Goal: Task Accomplishment & Management: Manage account settings

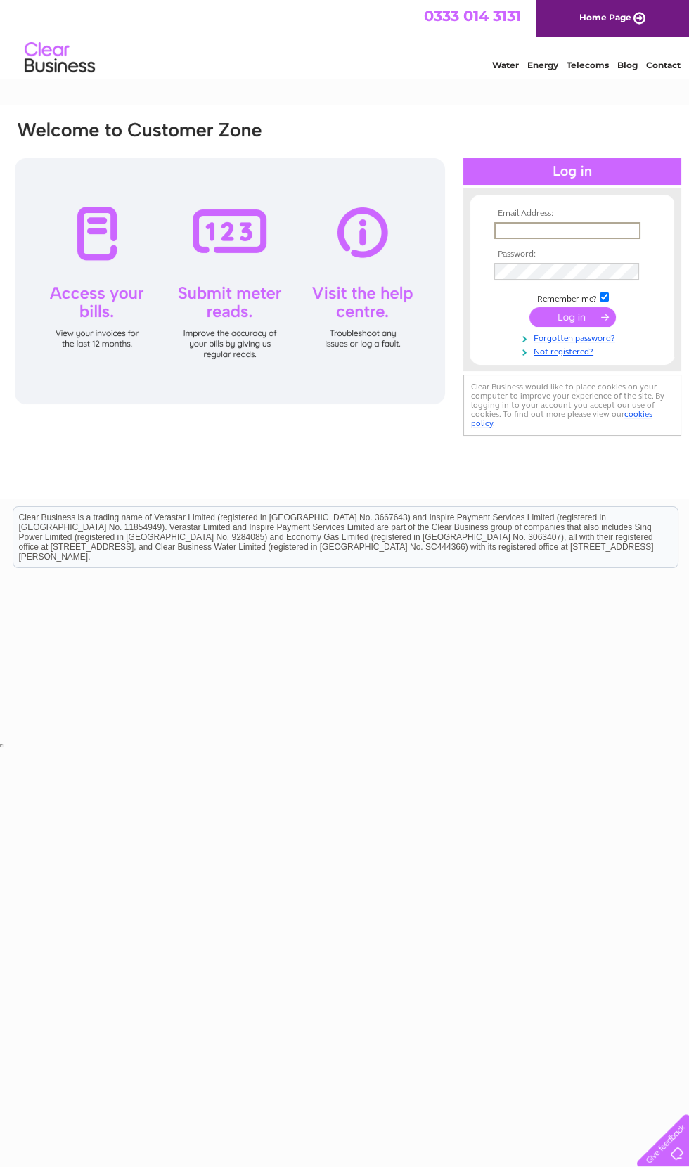
type input "cuiwen15@yahoo.com"
click at [572, 318] on input "submit" at bounding box center [572, 317] width 86 height 20
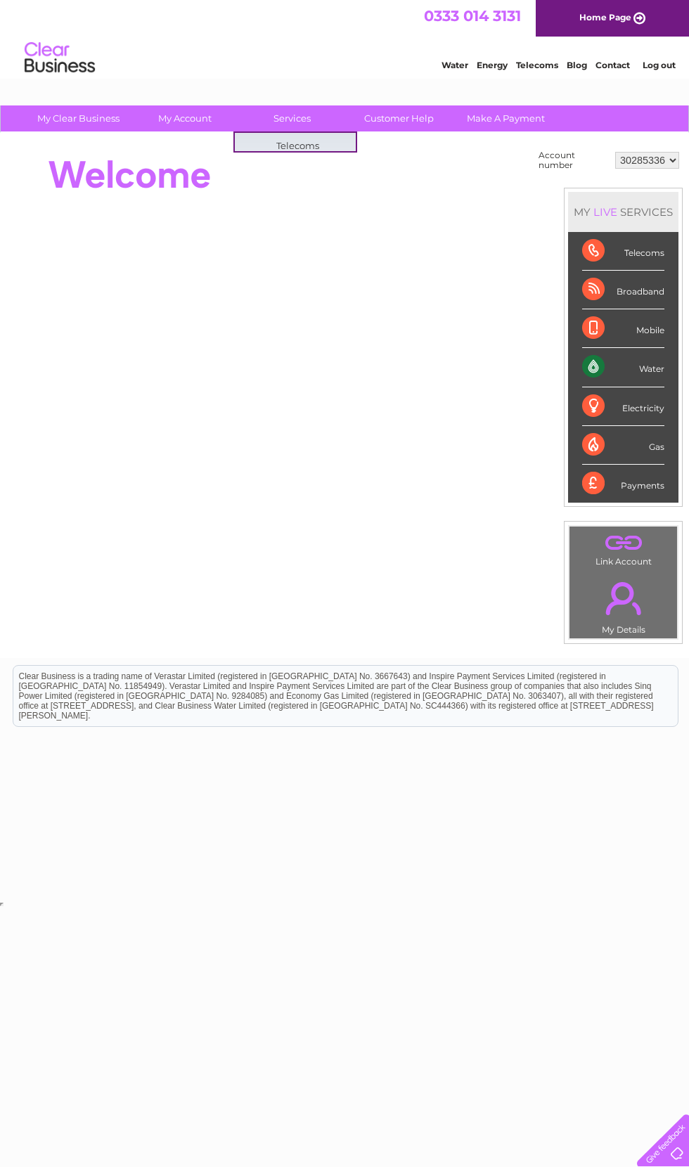
click at [382, 127] on link "Customer Help" at bounding box center [399, 118] width 116 height 26
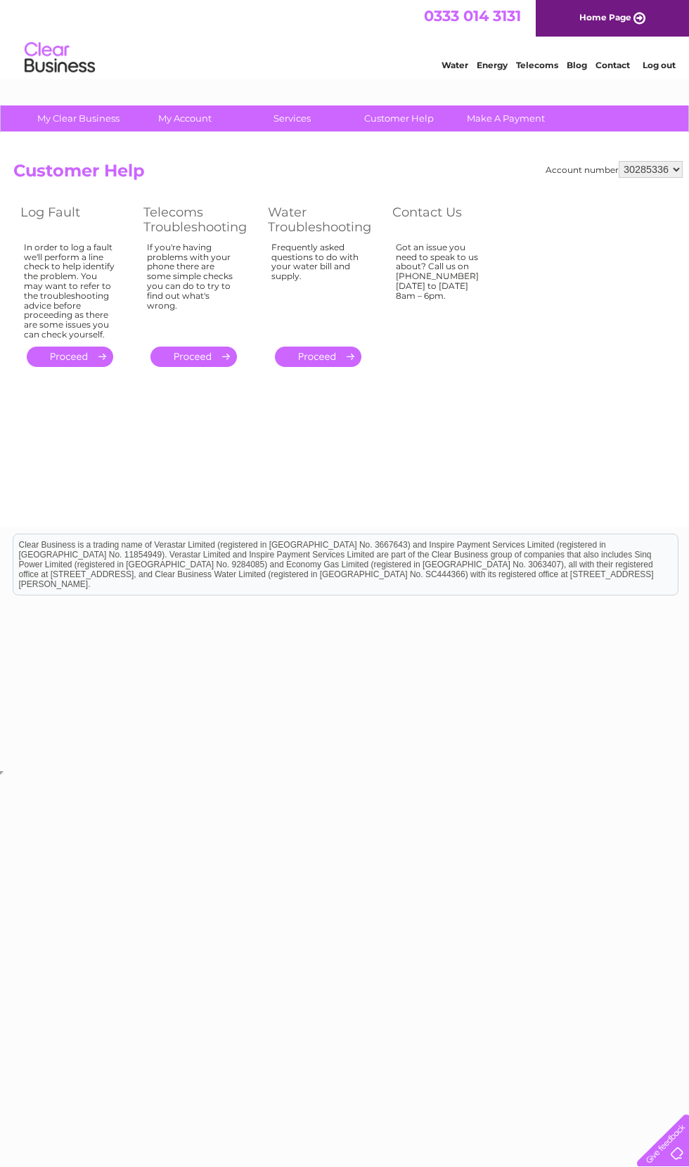
click at [504, 120] on link "Make A Payment" at bounding box center [506, 118] width 116 height 26
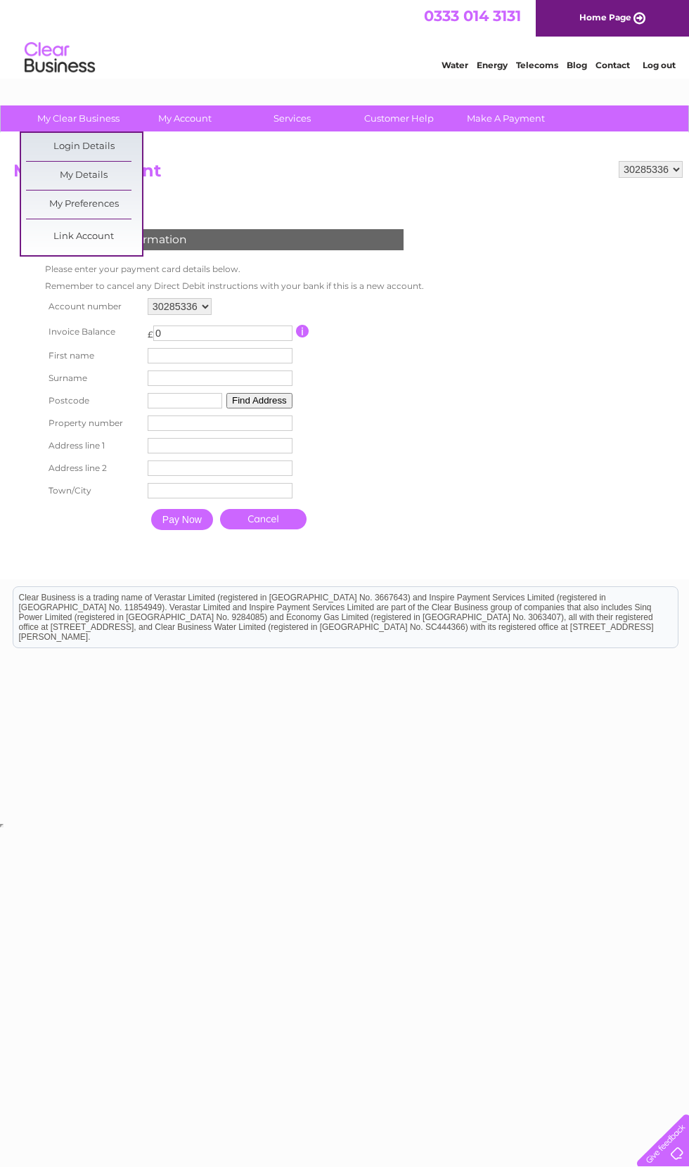
click at [58, 204] on link "My Preferences" at bounding box center [84, 204] width 116 height 28
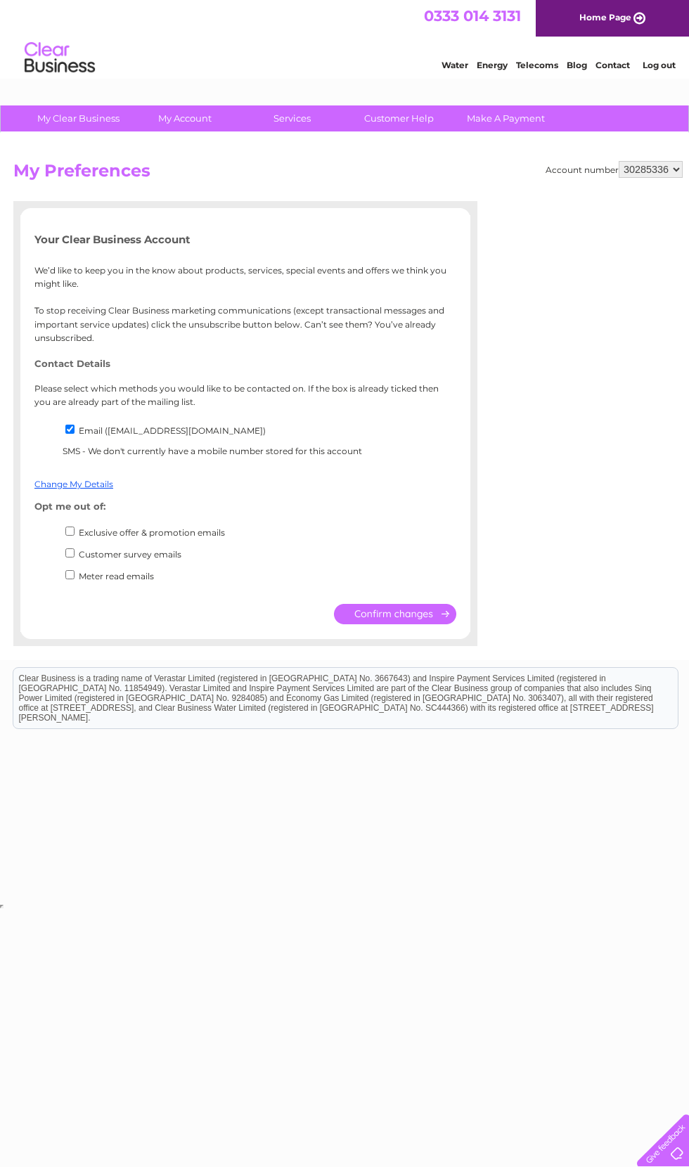
click at [426, 624] on input "submit" at bounding box center [395, 614] width 122 height 20
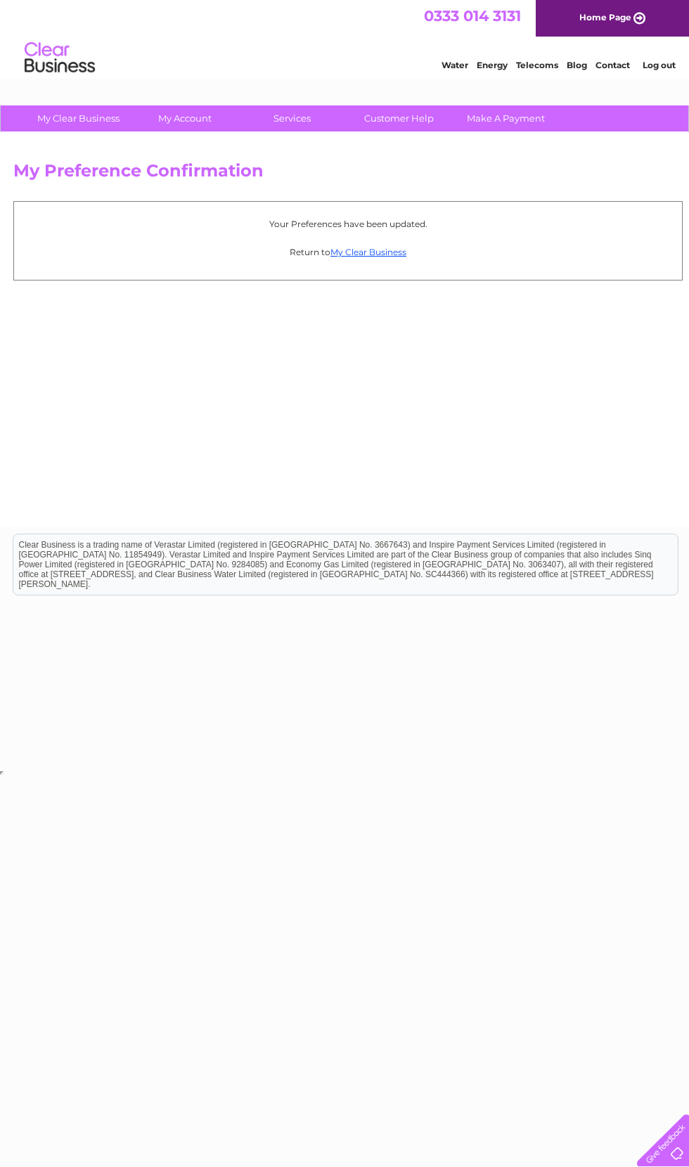
click at [446, 67] on link "Water" at bounding box center [454, 65] width 27 height 11
